Goal: Transaction & Acquisition: Purchase product/service

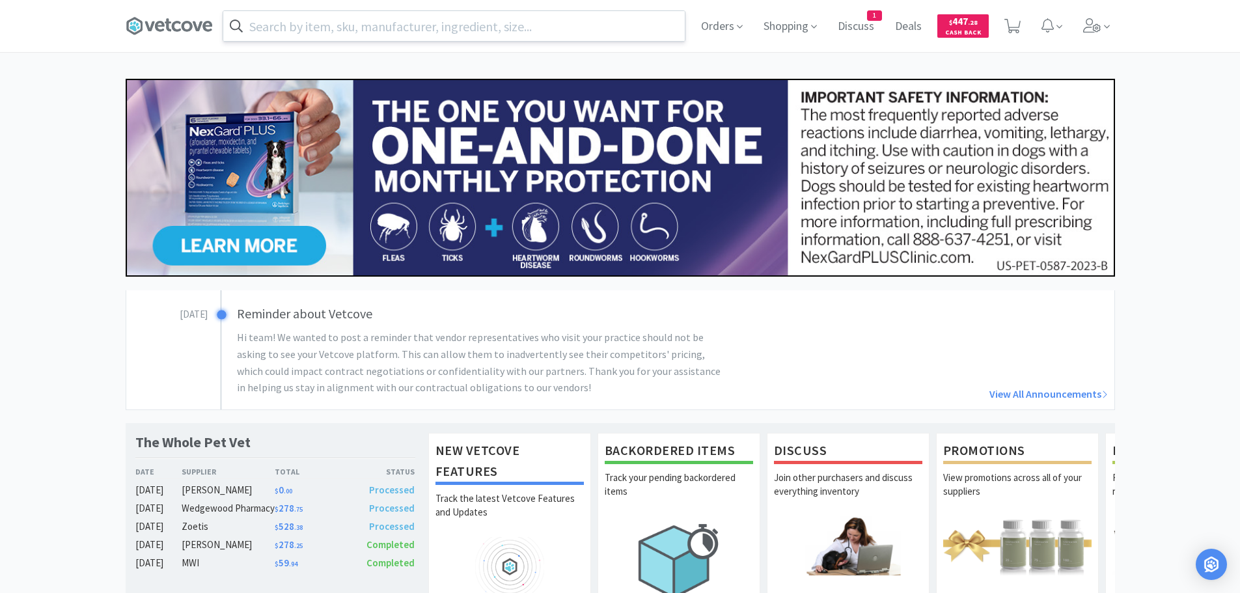
click at [411, 31] on input "text" at bounding box center [453, 26] width 461 height 30
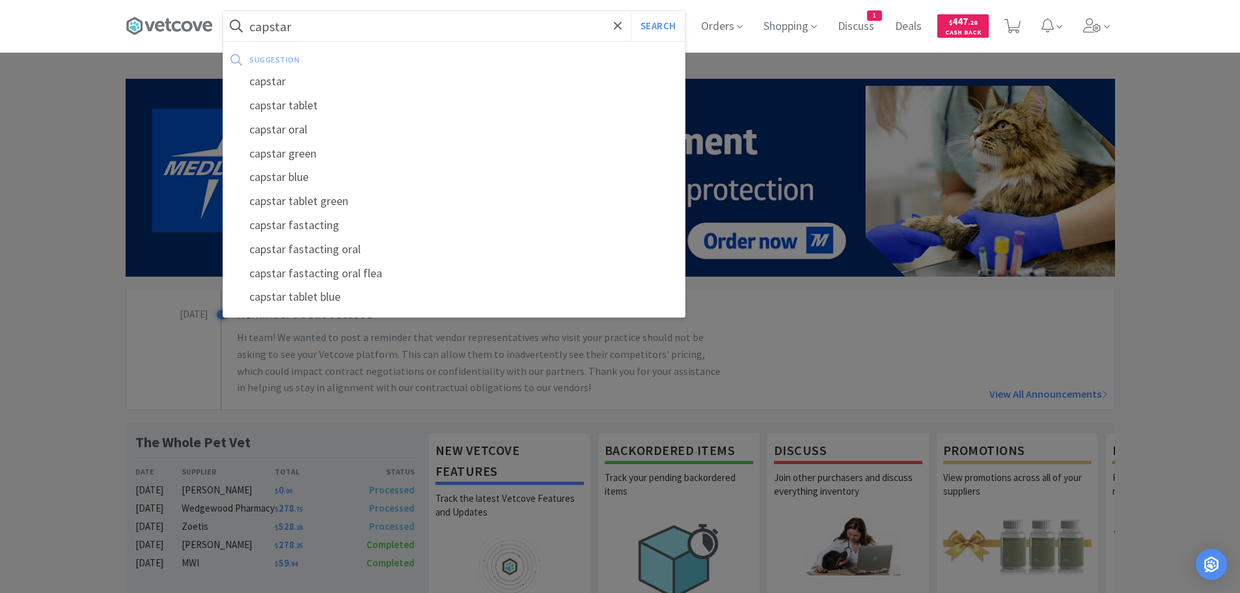
type input "capstar"
click at [631, 11] on button "Search" at bounding box center [658, 26] width 54 height 30
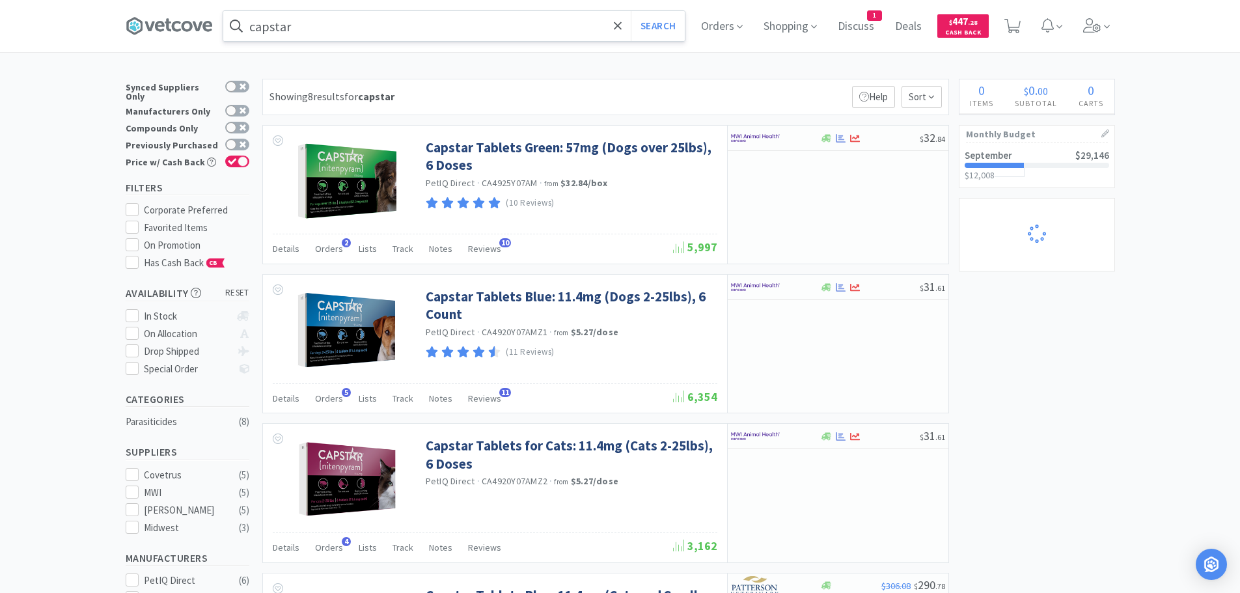
select select "1"
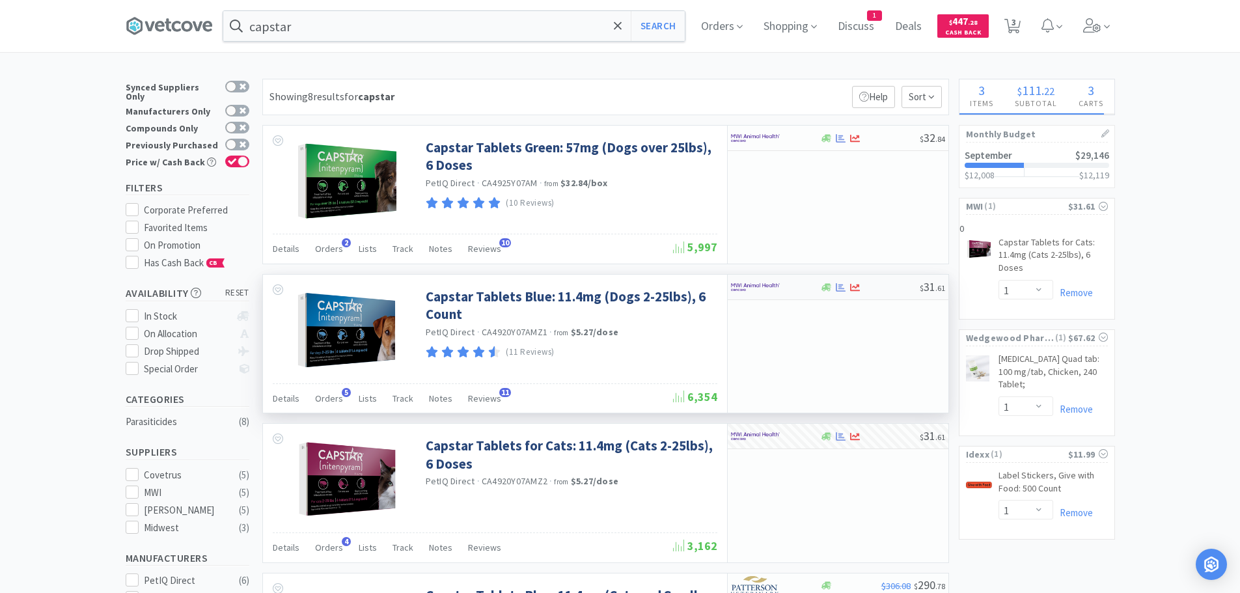
click at [813, 288] on div at bounding box center [775, 287] width 89 height 22
select select "1"
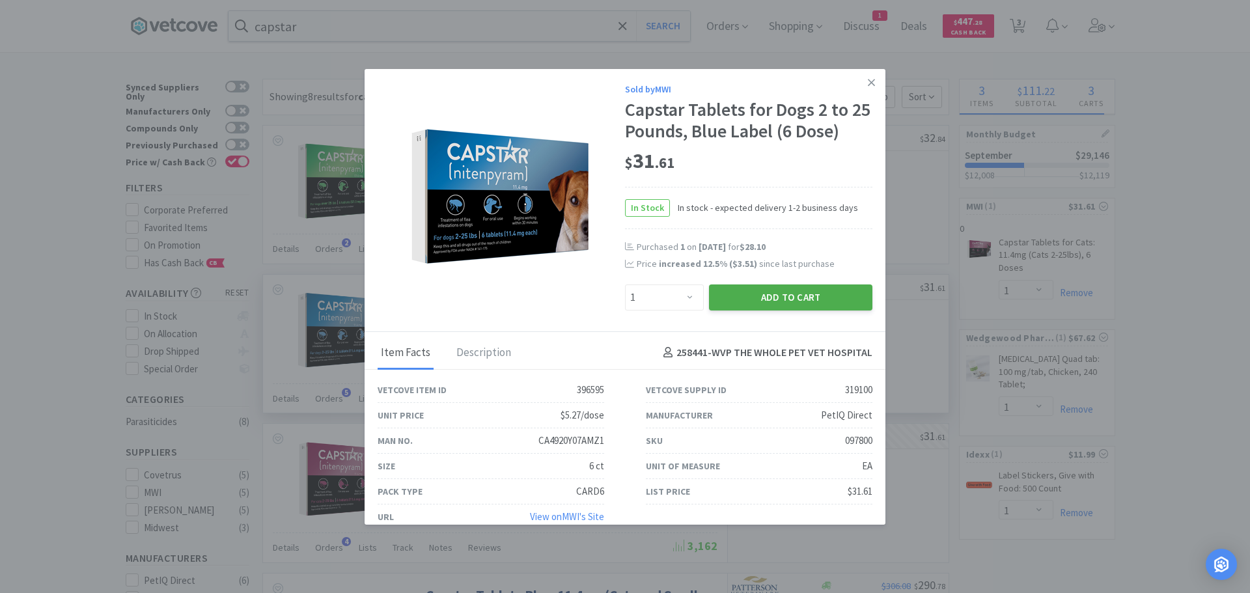
click at [767, 292] on button "Add to Cart" at bounding box center [790, 297] width 163 height 26
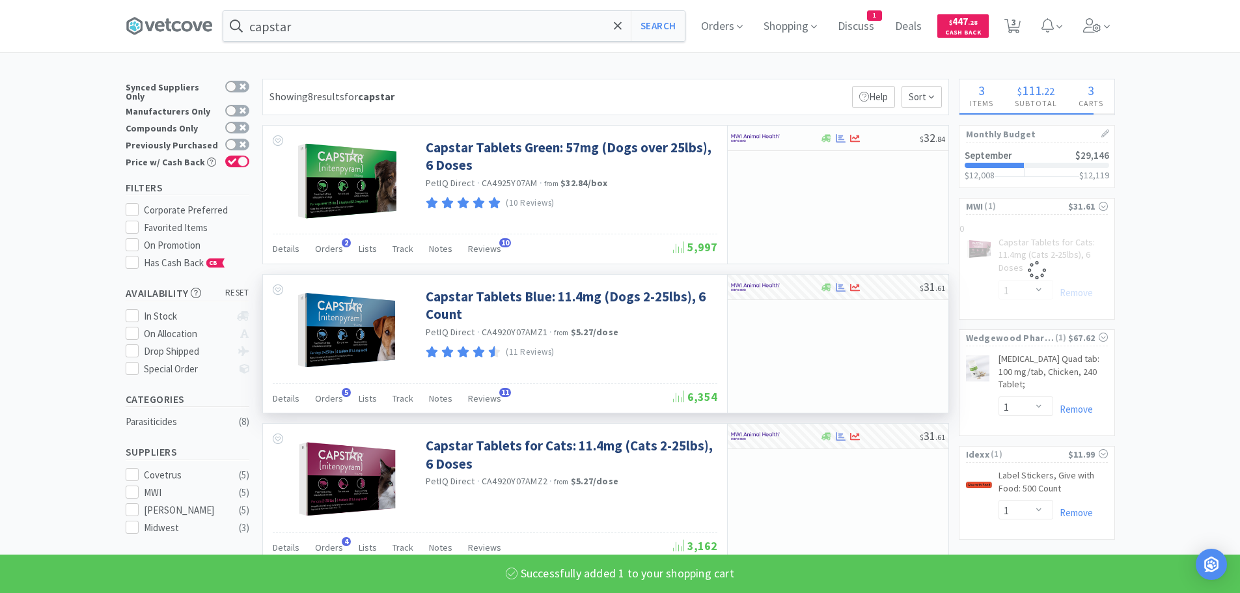
select select "1"
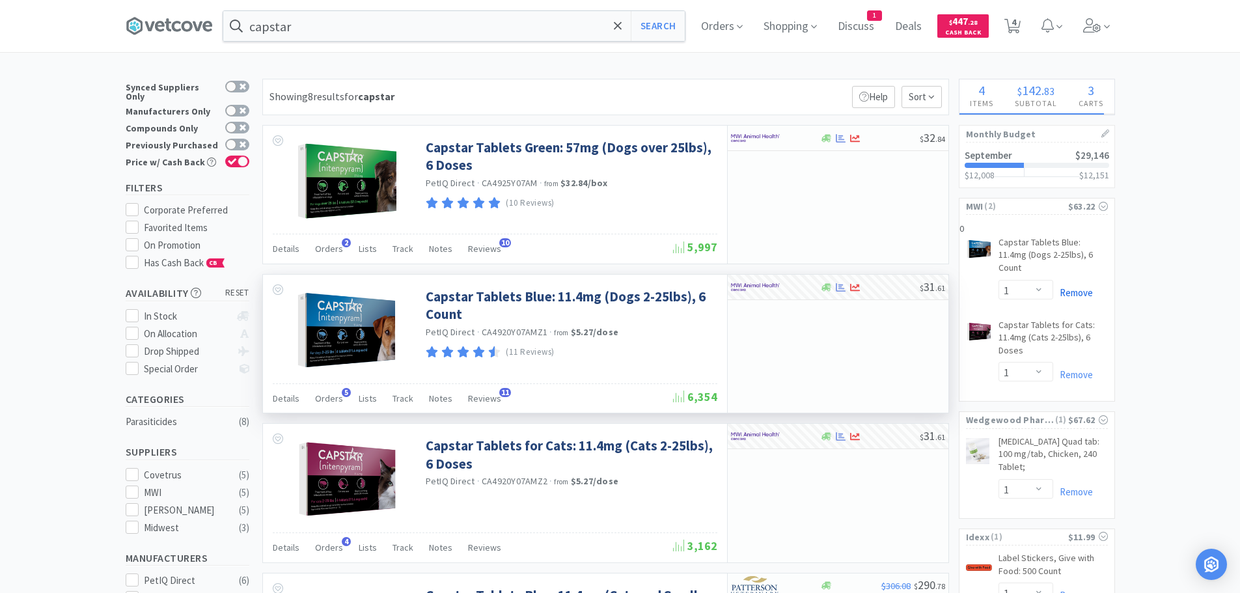
click at [1081, 291] on link "Remove" at bounding box center [1073, 292] width 40 height 12
select select "1"
